Goal: Use online tool/utility: Utilize a website feature to perform a specific function

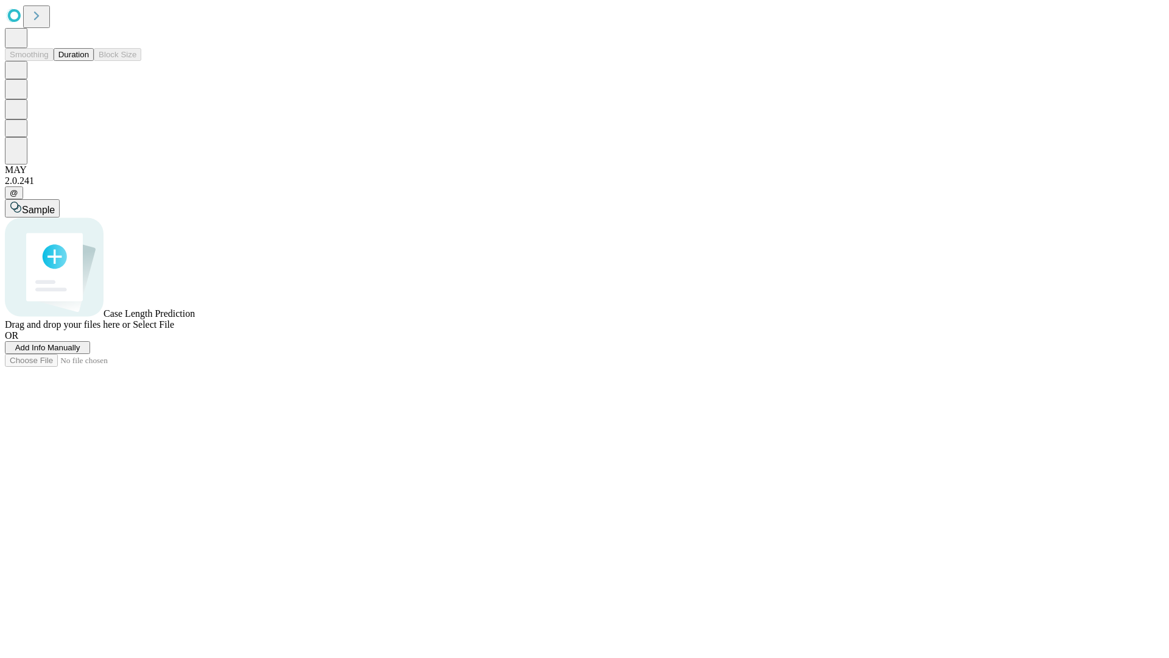
click at [80, 352] on span "Add Info Manually" at bounding box center [47, 347] width 65 height 9
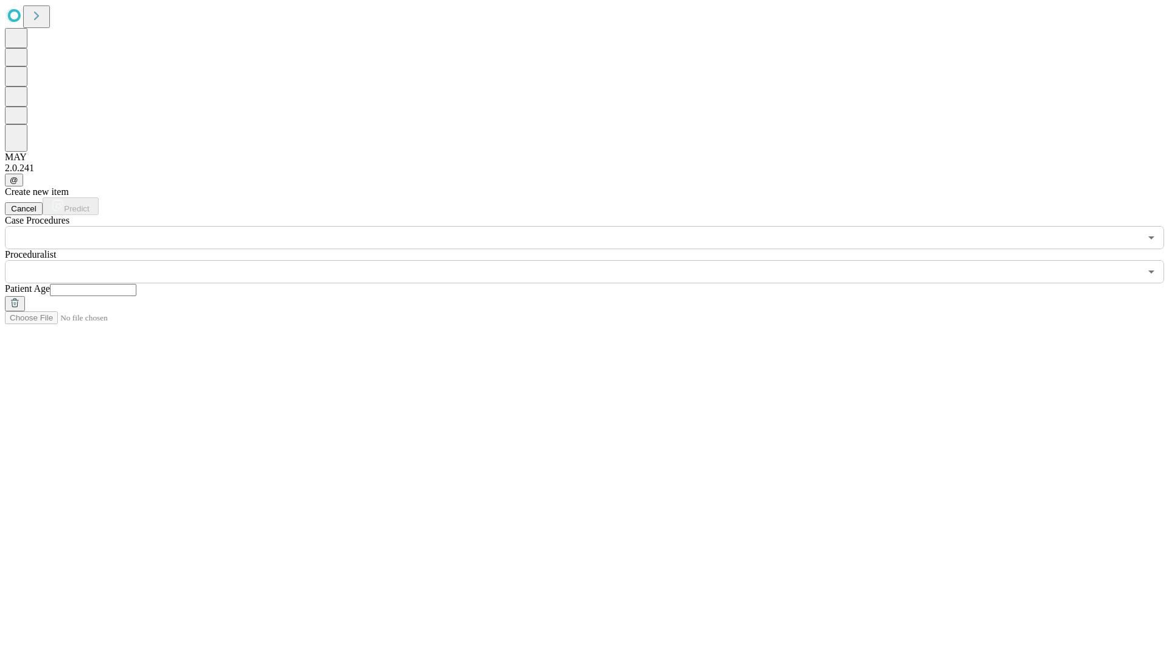
click at [136, 284] on input "text" at bounding box center [93, 290] width 86 height 12
type input "**"
click at [593, 260] on input "text" at bounding box center [573, 271] width 1136 height 23
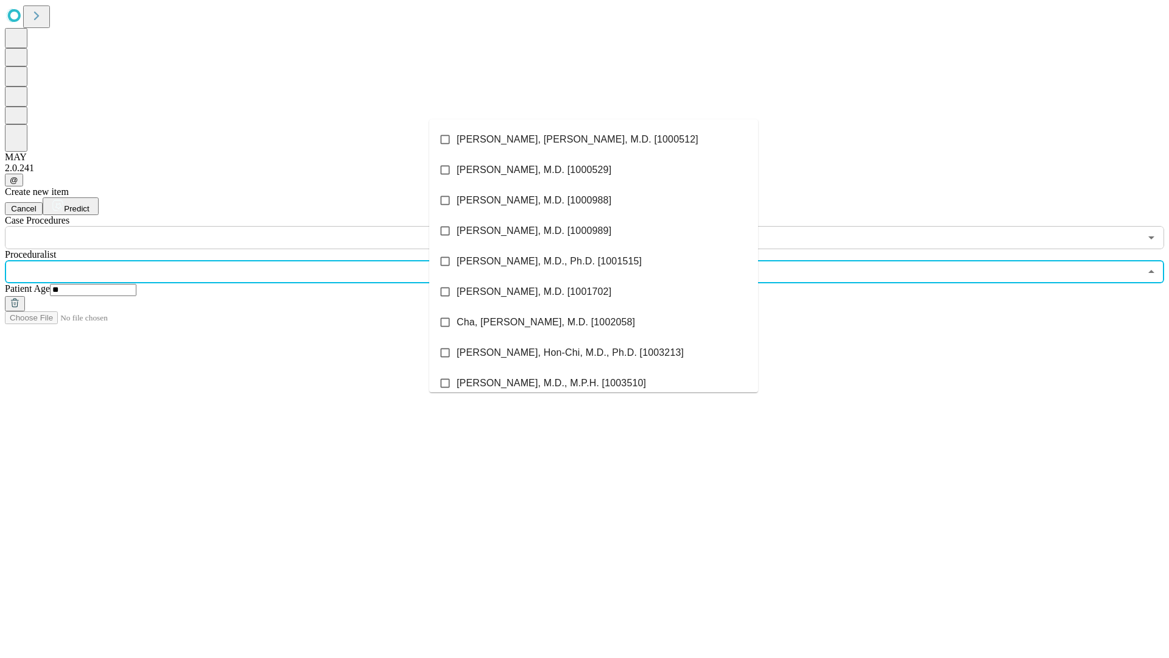
click at [594, 139] on li "[PERSON_NAME], [PERSON_NAME], M.D. [1000512]" at bounding box center [593, 139] width 329 height 30
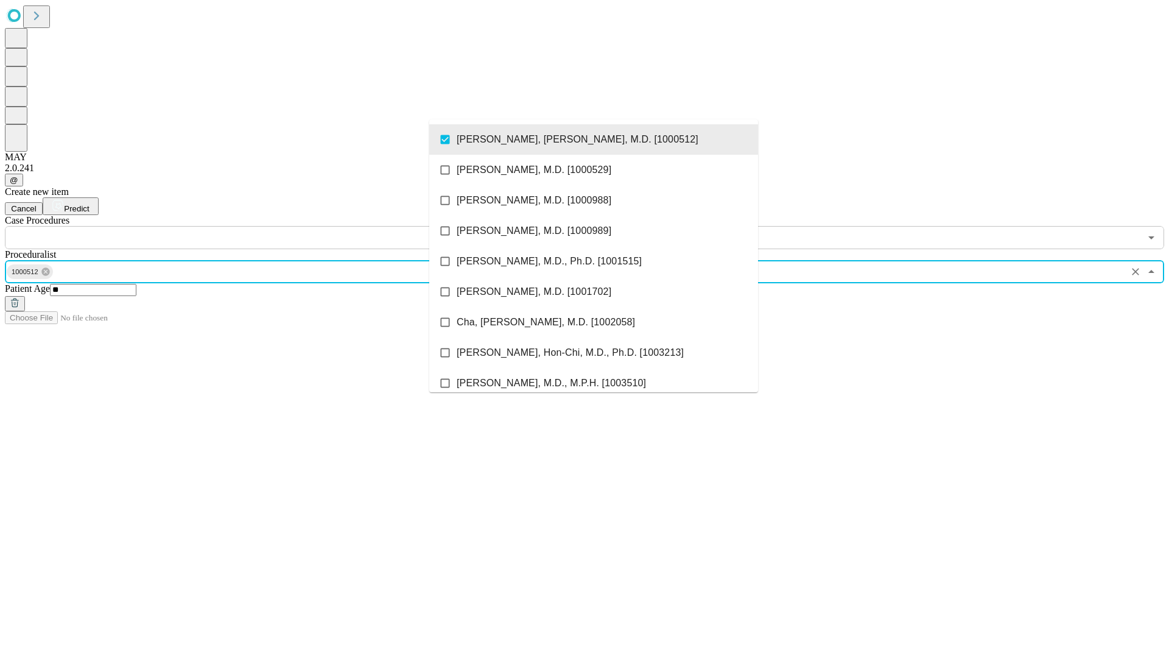
click at [256, 226] on input "text" at bounding box center [573, 237] width 1136 height 23
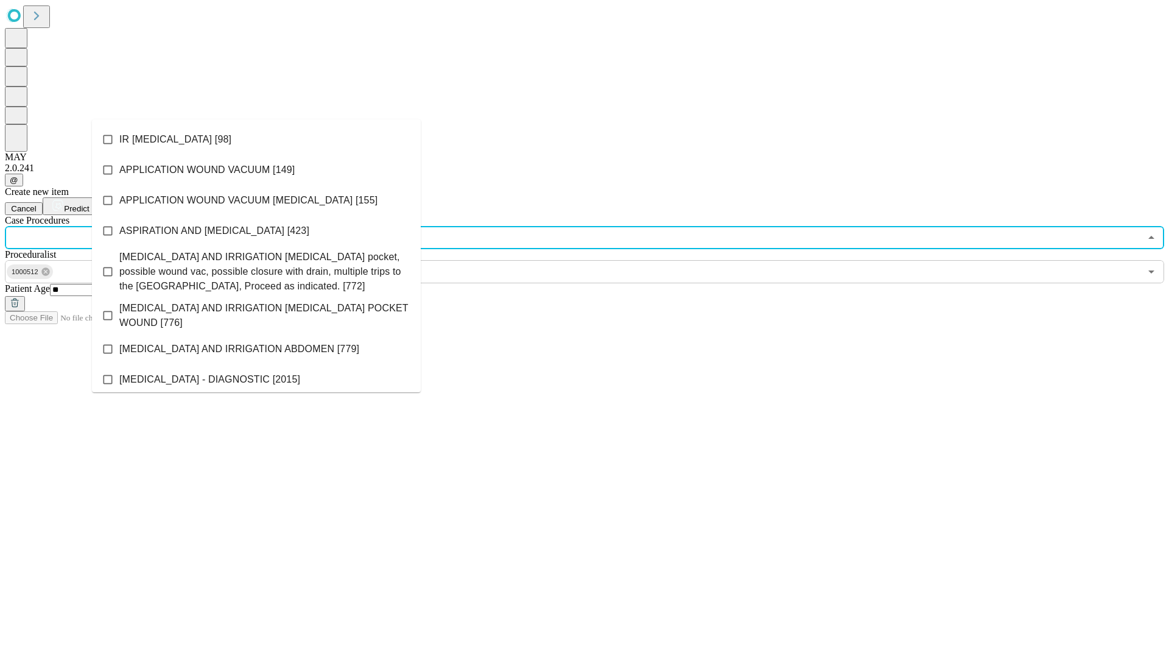
click at [256, 139] on li "IR [MEDICAL_DATA] [98]" at bounding box center [256, 139] width 329 height 30
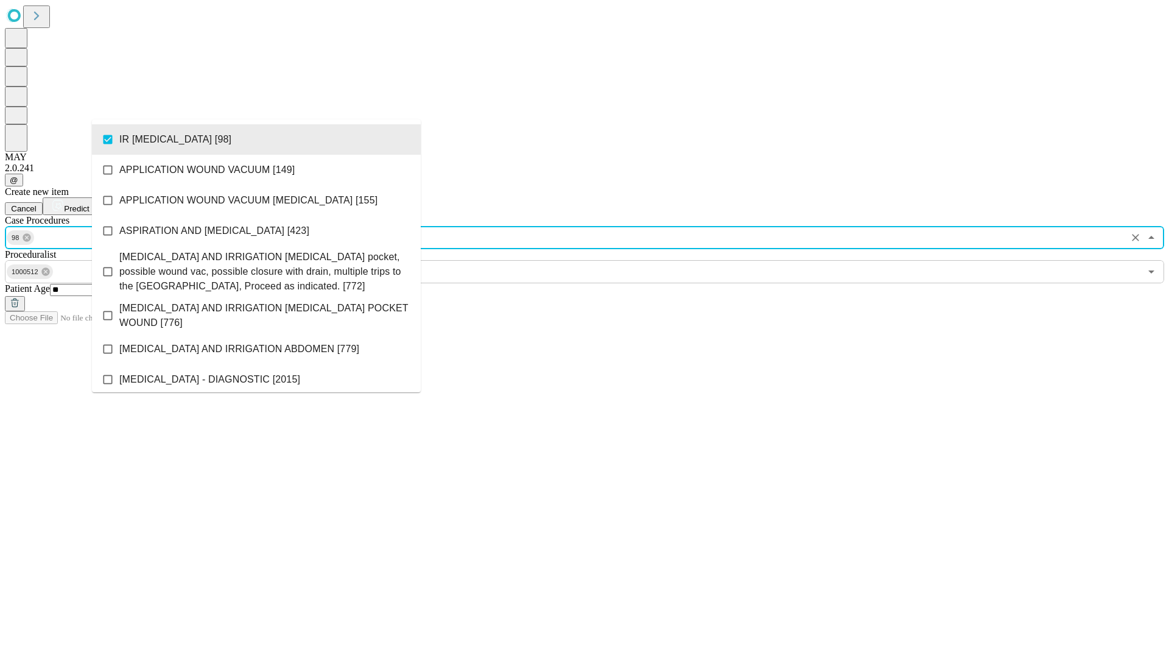
click at [89, 204] on span "Predict" at bounding box center [76, 208] width 25 height 9
